Goal: Communication & Community: Share content

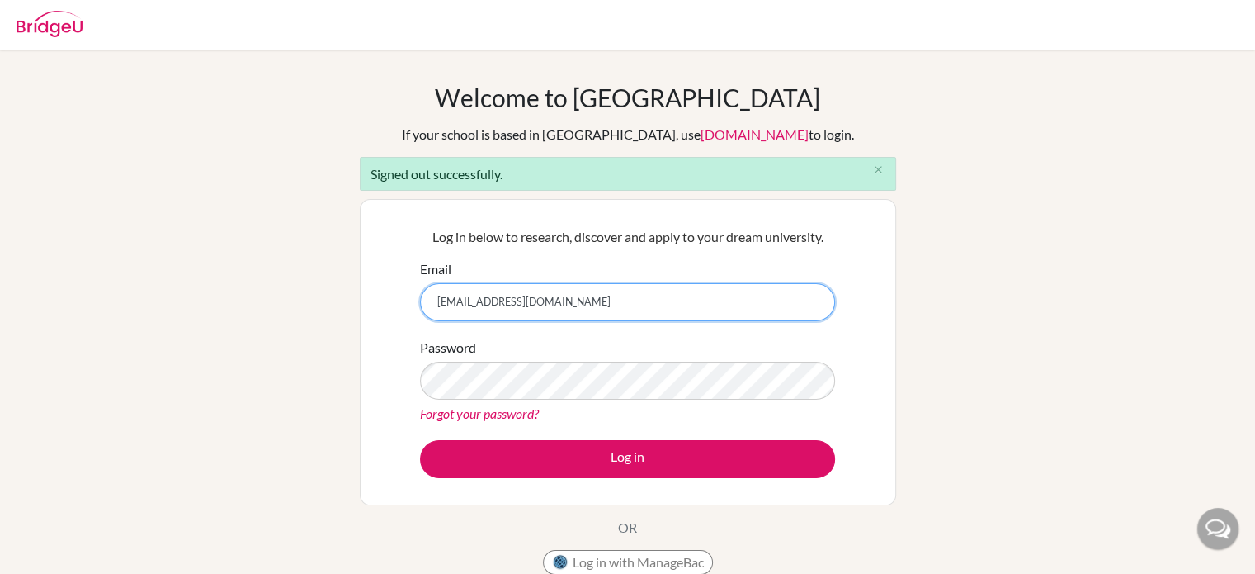
click at [528, 302] on input "[EMAIL_ADDRESS][DOMAIN_NAME]" at bounding box center [627, 302] width 415 height 38
type input "[PERSON_NAME][DOMAIN_NAME][EMAIL_ADDRESS][PERSON_NAME][DOMAIN_NAME]"
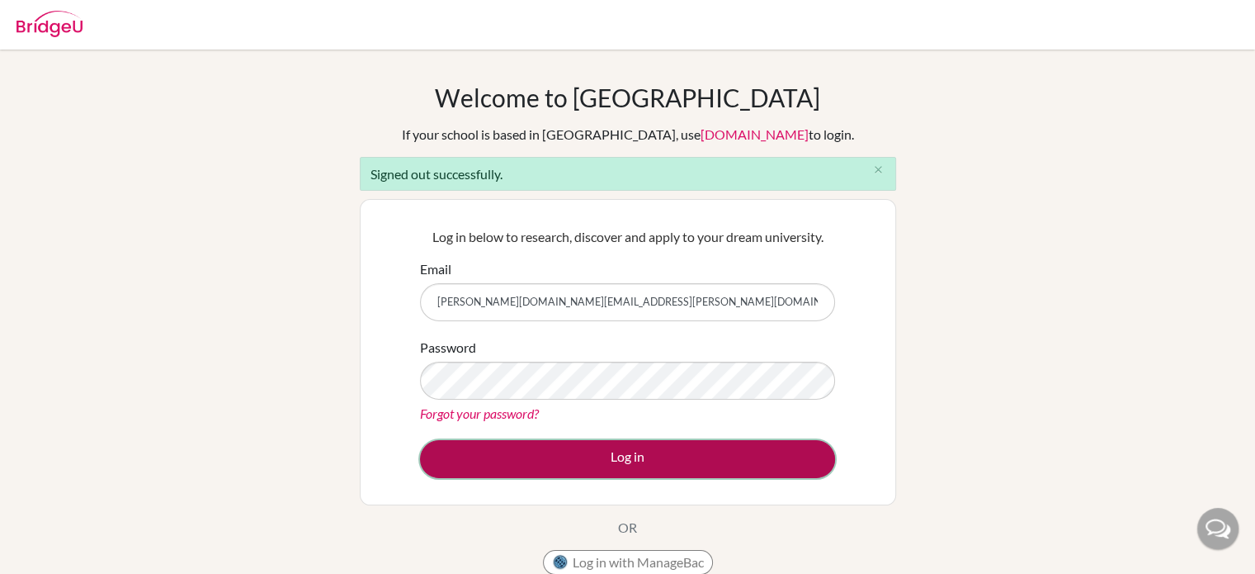
click at [588, 465] on button "Log in" at bounding box center [627, 459] width 415 height 38
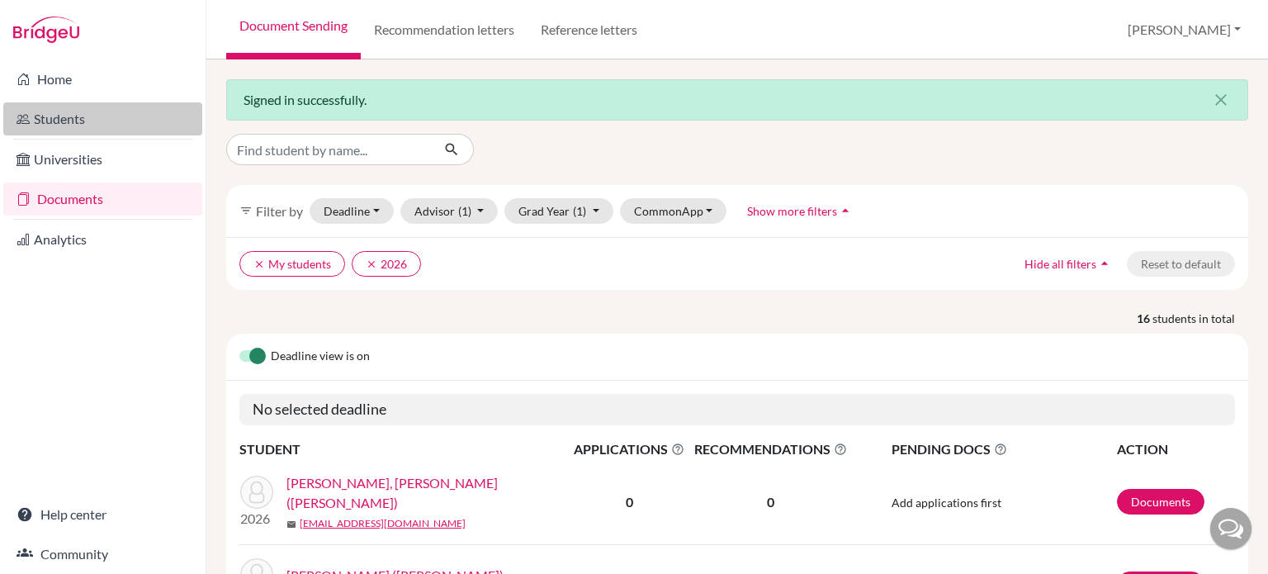
click at [63, 120] on link "Students" at bounding box center [102, 118] width 199 height 33
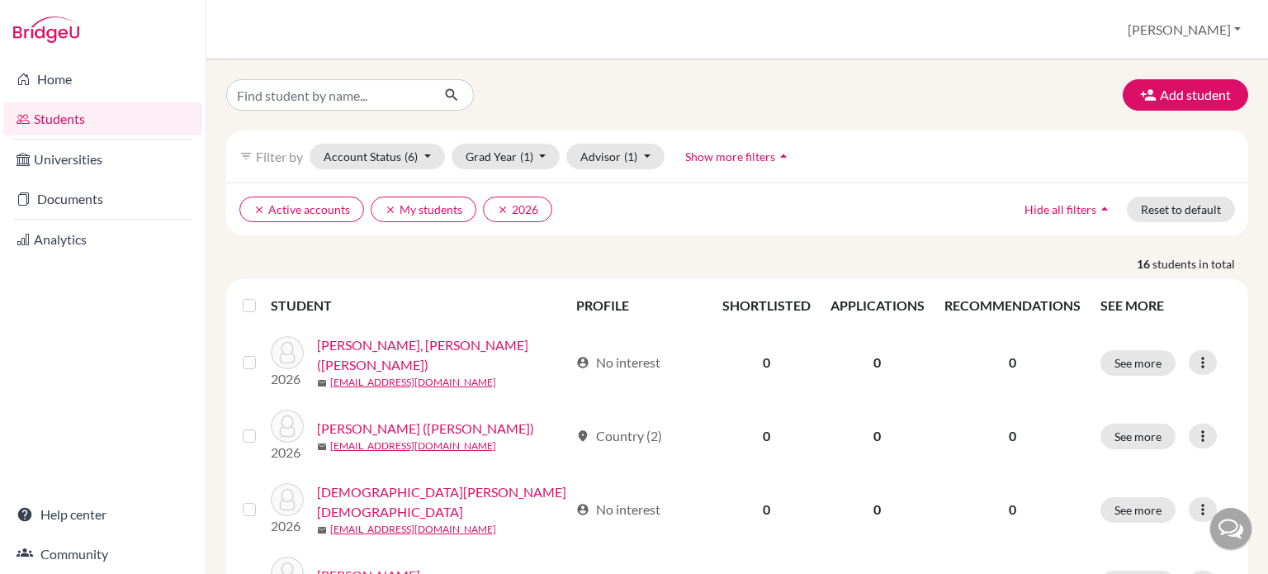
click at [756, 159] on span "Show more filters" at bounding box center [730, 156] width 90 height 14
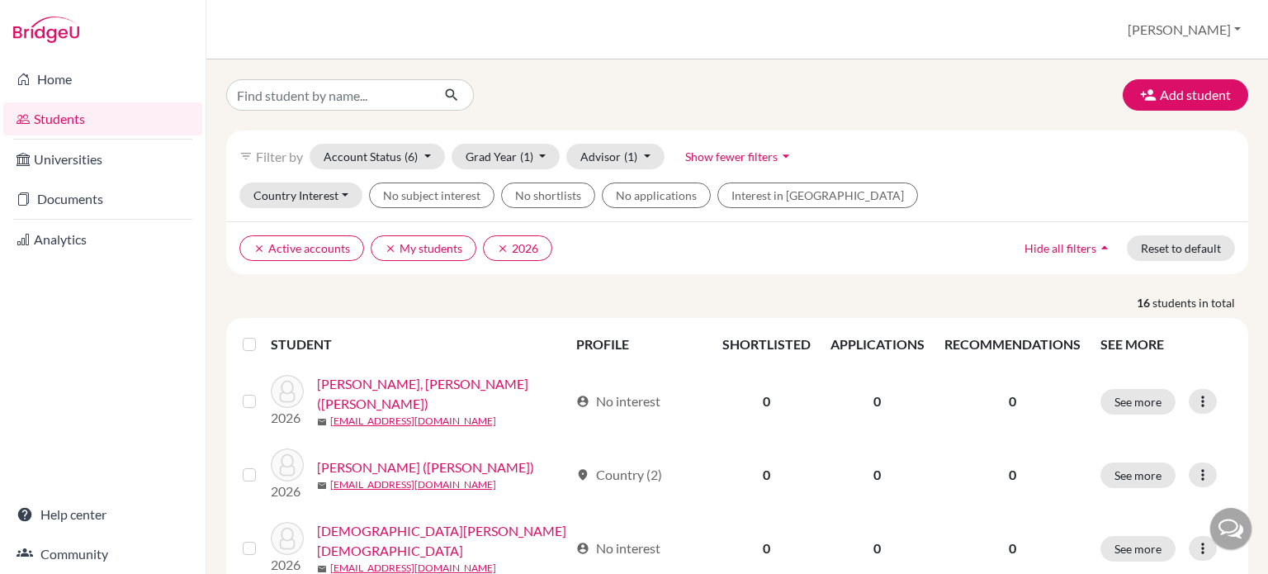
click at [748, 160] on span "Show fewer filters" at bounding box center [731, 156] width 92 height 14
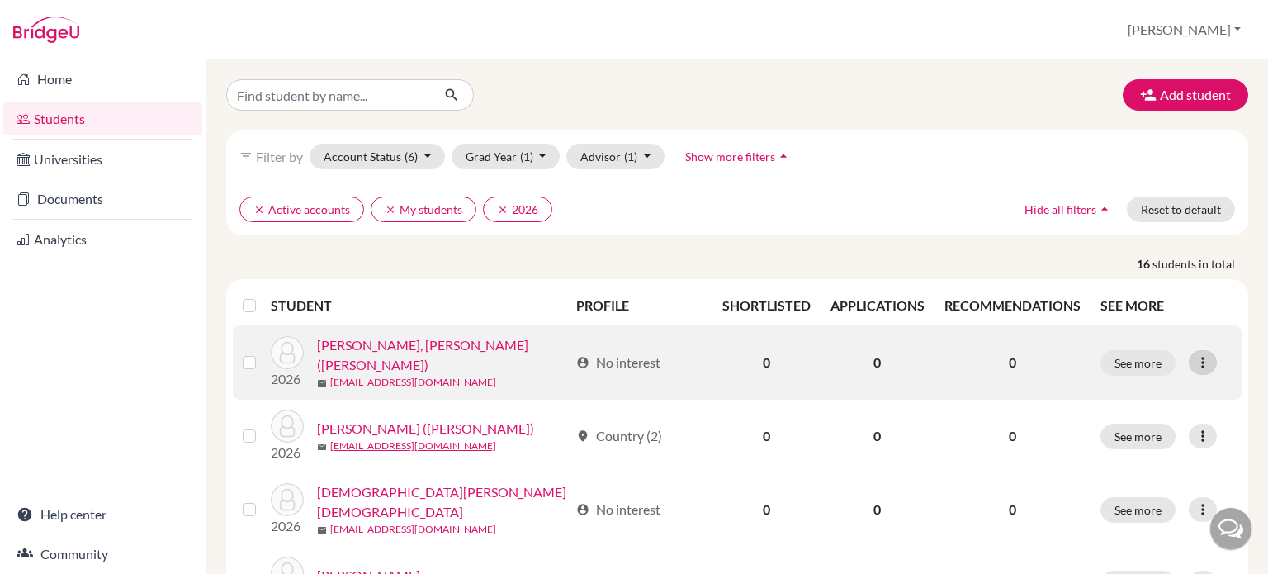
click at [1200, 359] on div at bounding box center [1202, 362] width 28 height 25
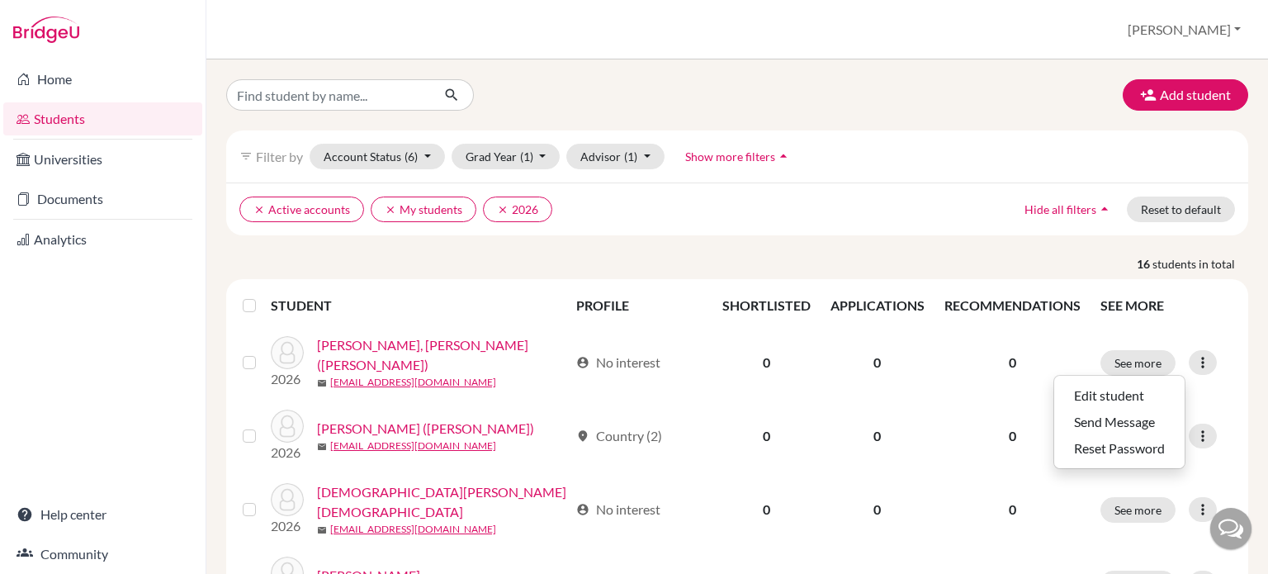
click at [903, 257] on p "16 students in total" at bounding box center [737, 263] width 1046 height 17
click at [262, 295] on label at bounding box center [262, 295] width 0 height 0
click at [0, 0] on input "checkbox" at bounding box center [0, 0] width 0 height 0
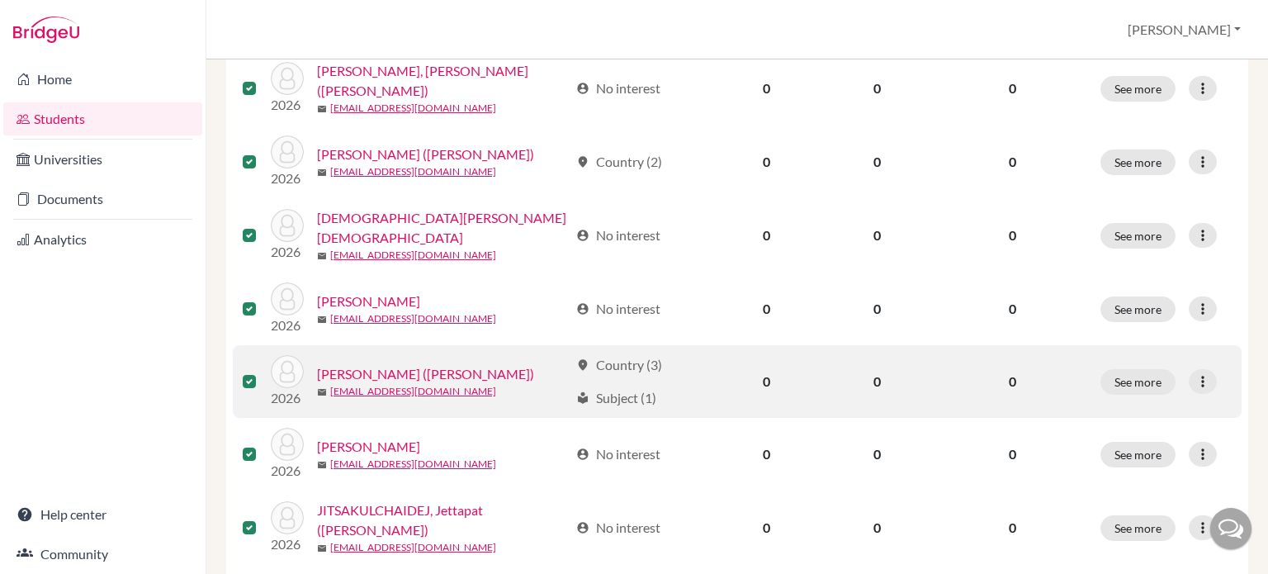
scroll to position [330, 0]
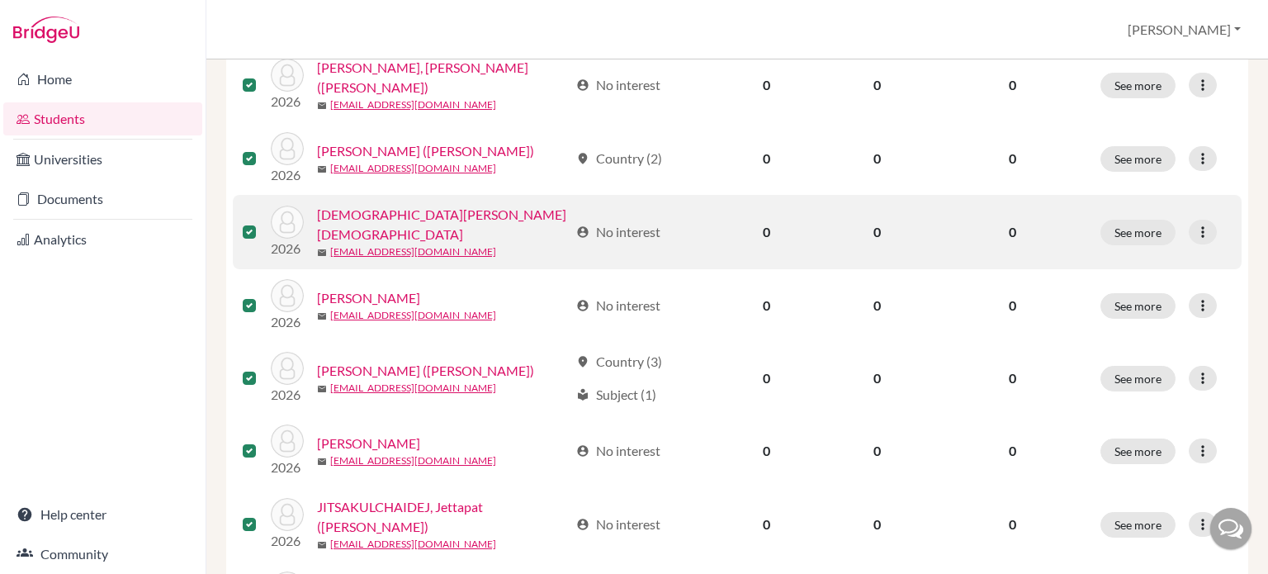
click at [262, 222] on label at bounding box center [262, 222] width 0 height 0
click at [0, 0] on input "checkbox" at bounding box center [0, 0] width 0 height 0
click at [1194, 224] on icon at bounding box center [1202, 232] width 17 height 17
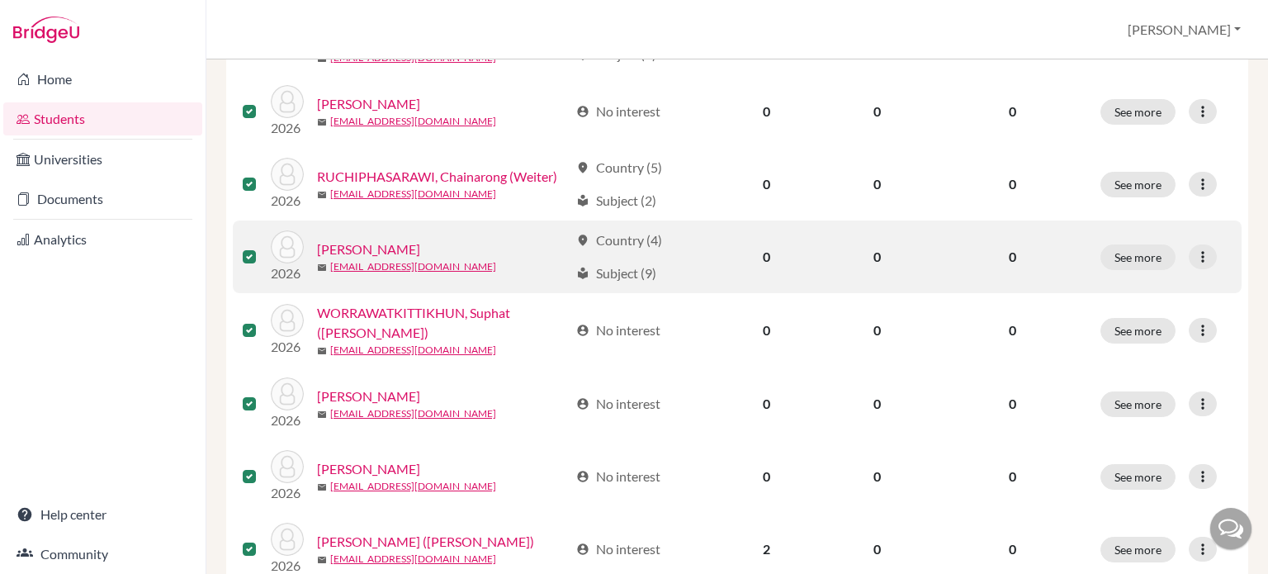
scroll to position [990, 0]
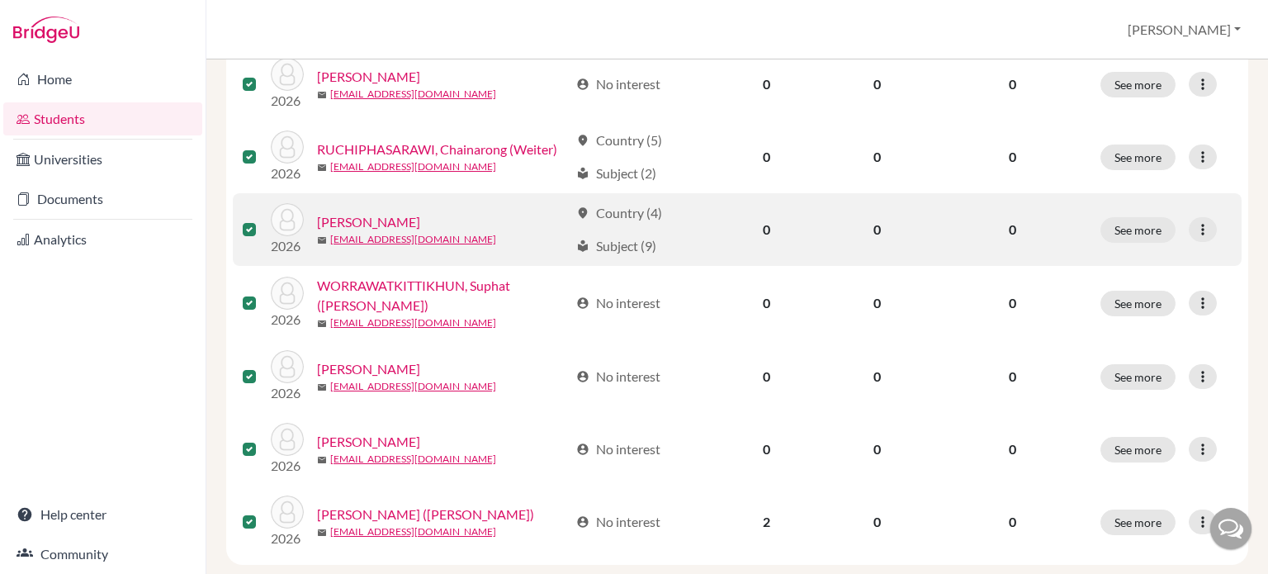
click at [262, 220] on label at bounding box center [262, 220] width 0 height 0
click at [0, 0] on input "checkbox" at bounding box center [0, 0] width 0 height 0
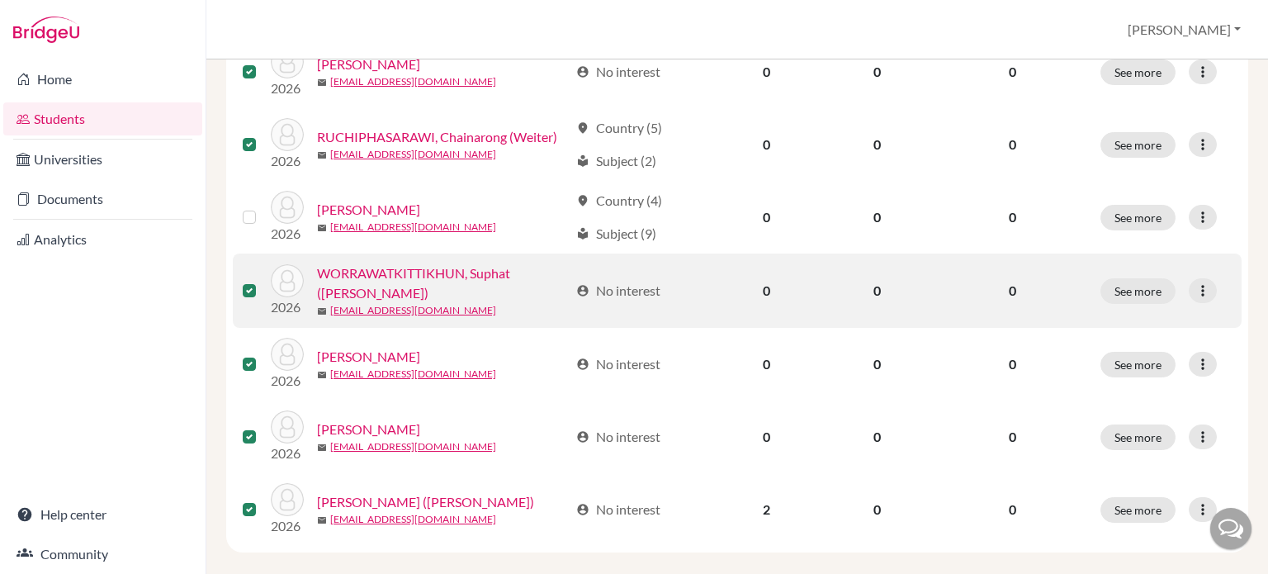
scroll to position [1013, 0]
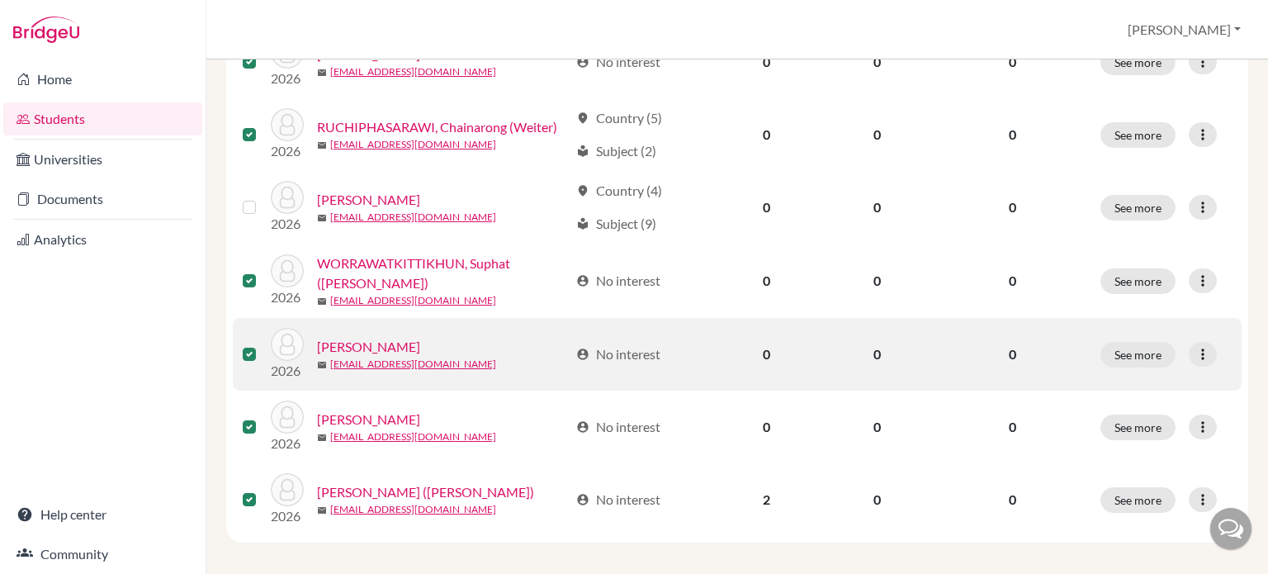
click at [262, 344] on label at bounding box center [262, 344] width 0 height 0
click at [0, 0] on input "checkbox" at bounding box center [0, 0] width 0 height 0
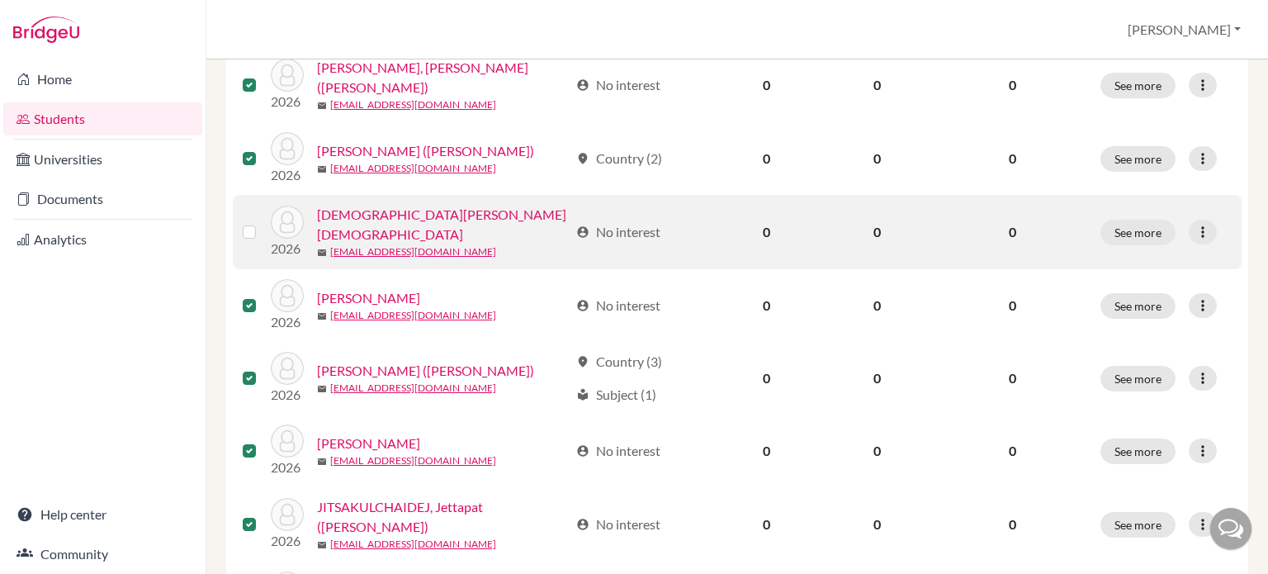
scroll to position [0, 0]
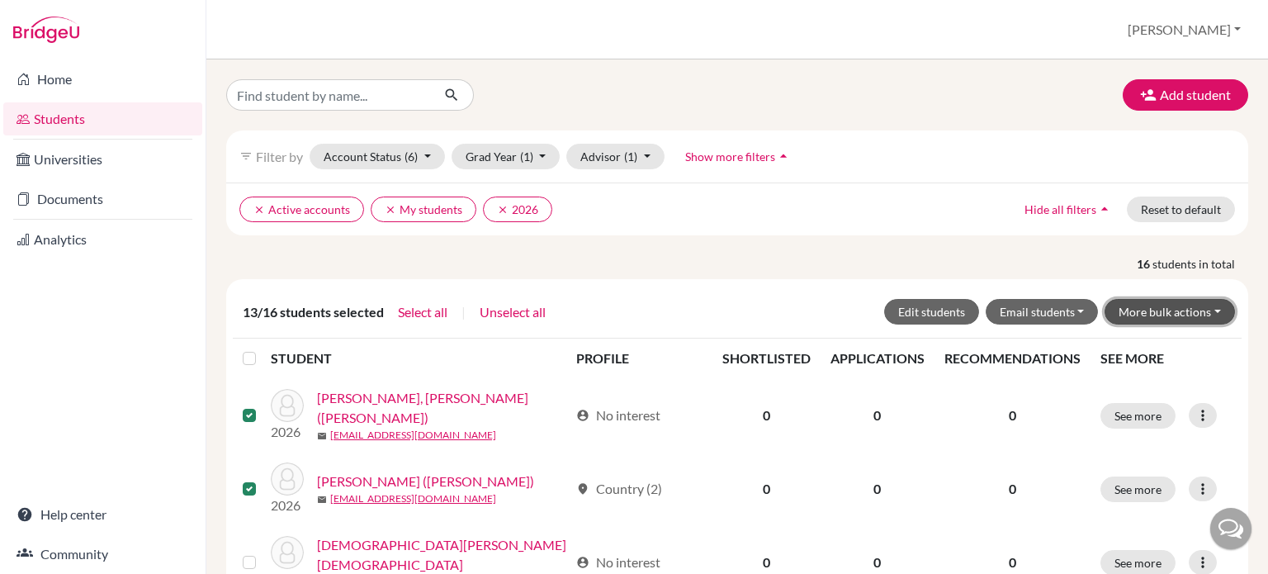
click at [1167, 316] on button "More bulk actions" at bounding box center [1169, 312] width 130 height 26
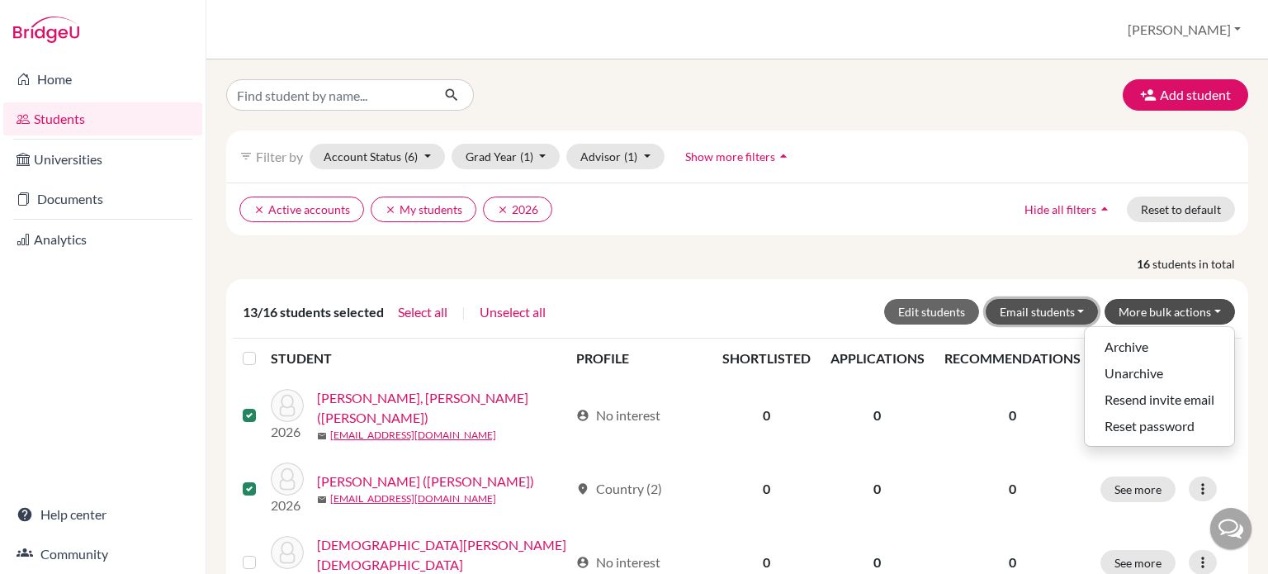
click at [1084, 314] on button "Email students" at bounding box center [1041, 312] width 113 height 26
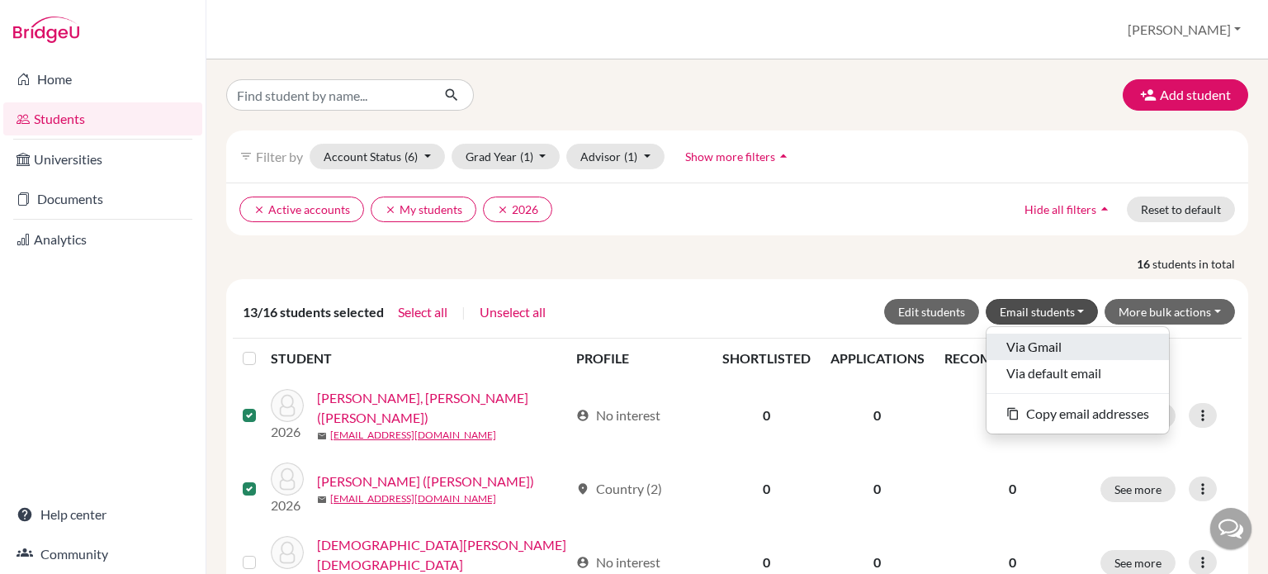
click at [1055, 346] on button "Via Gmail" at bounding box center [1077, 346] width 182 height 26
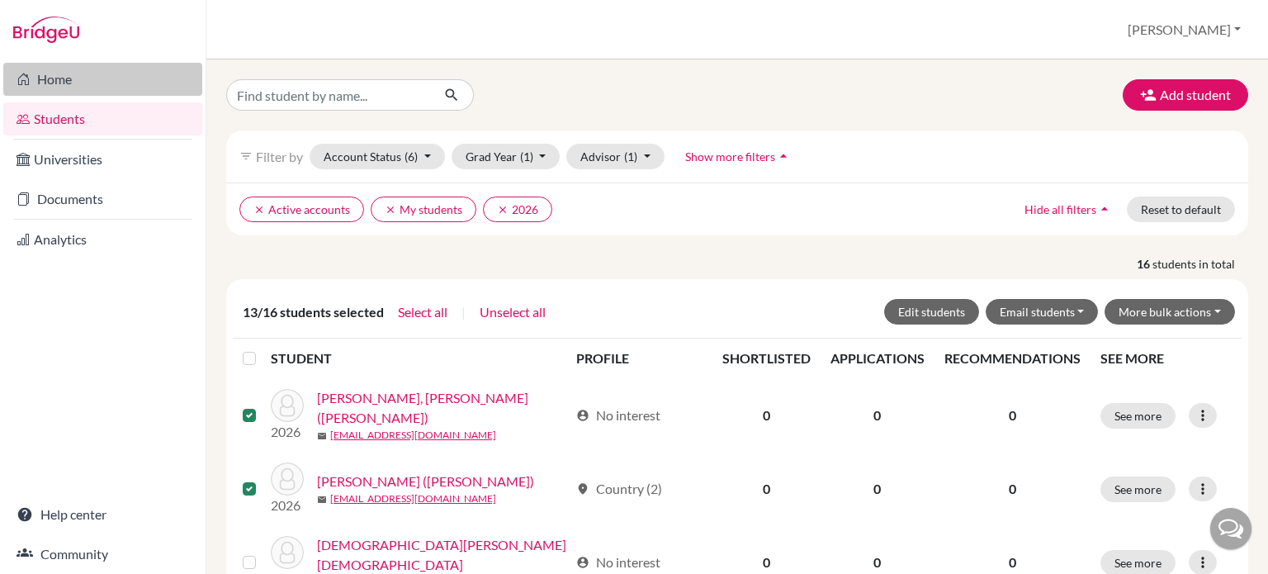
click at [52, 78] on link "Home" at bounding box center [102, 79] width 199 height 33
